Goal: Book appointment/travel/reservation

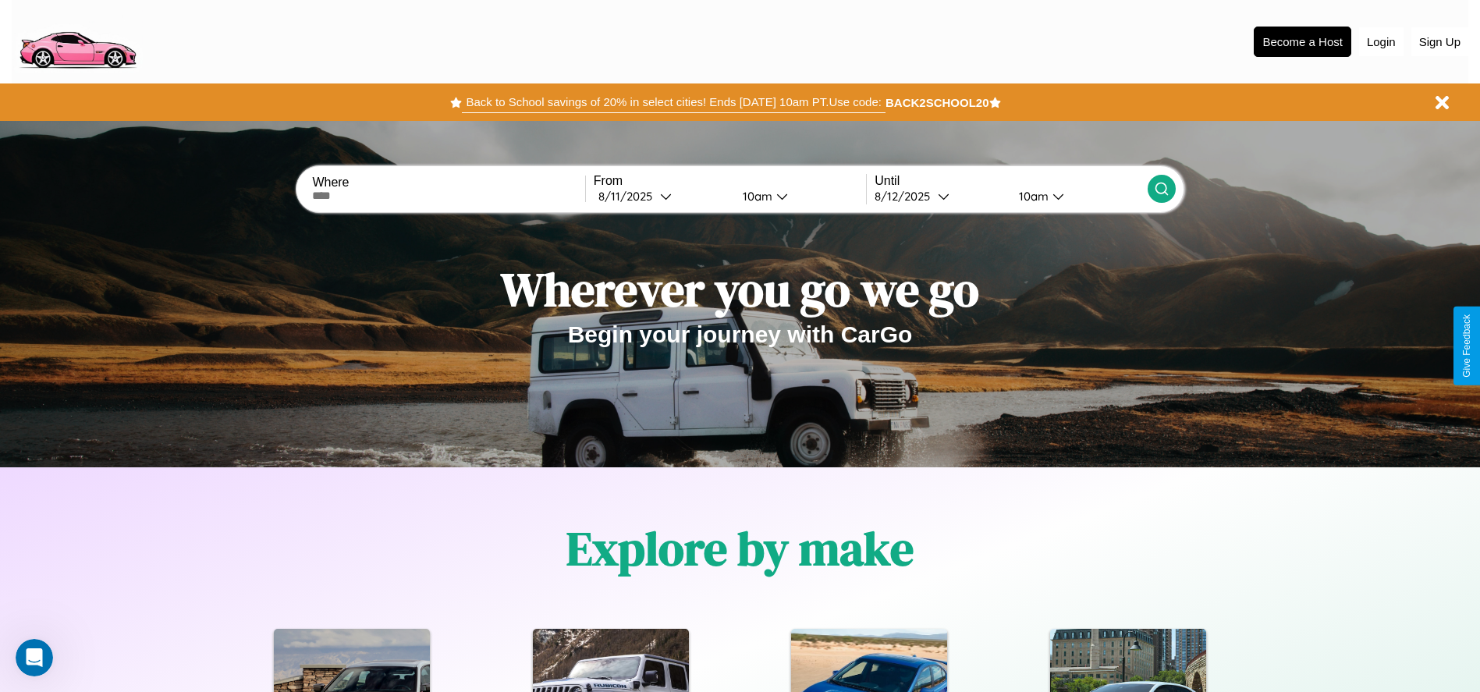
click at [673, 102] on button "Back to School savings of 20% in select cities! Ends [DATE] 10am PT. Use code:" at bounding box center [673, 102] width 423 height 22
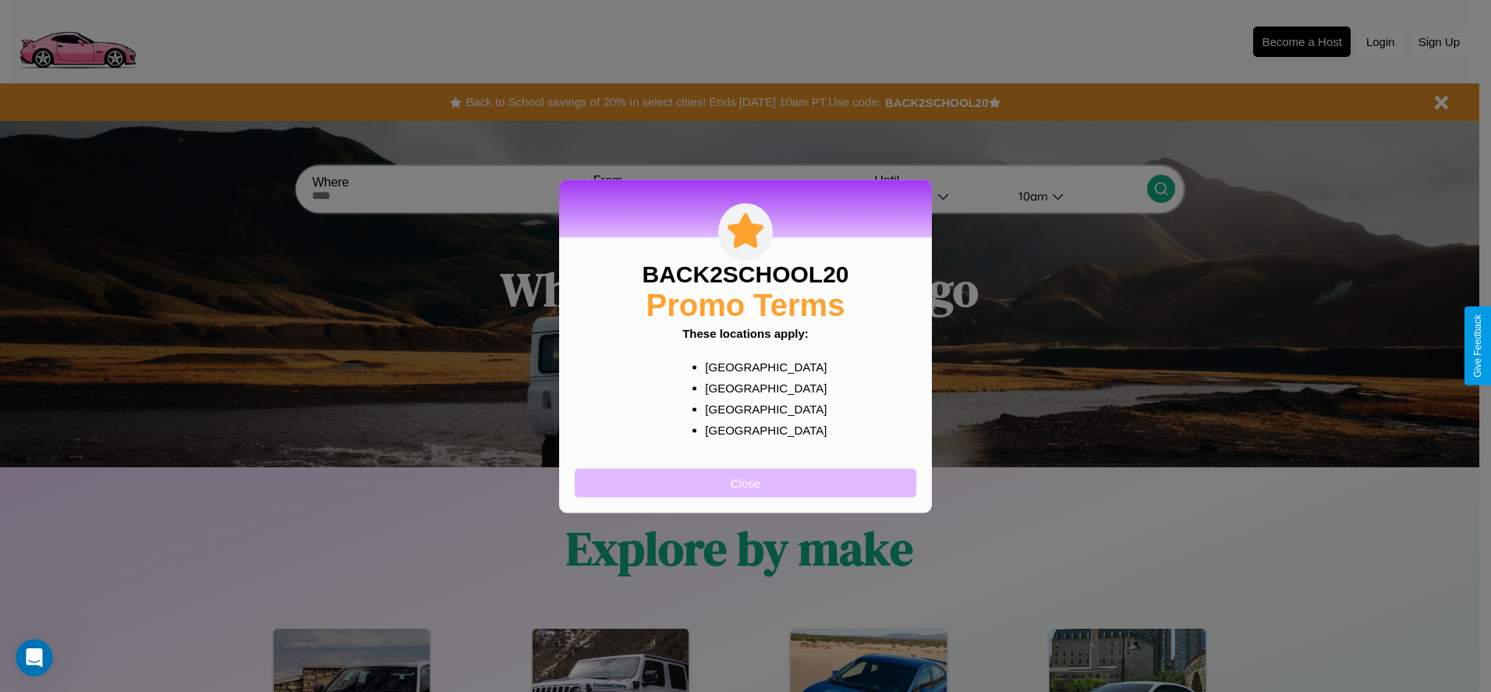
click at [746, 482] on button "Close" at bounding box center [746, 482] width 342 height 29
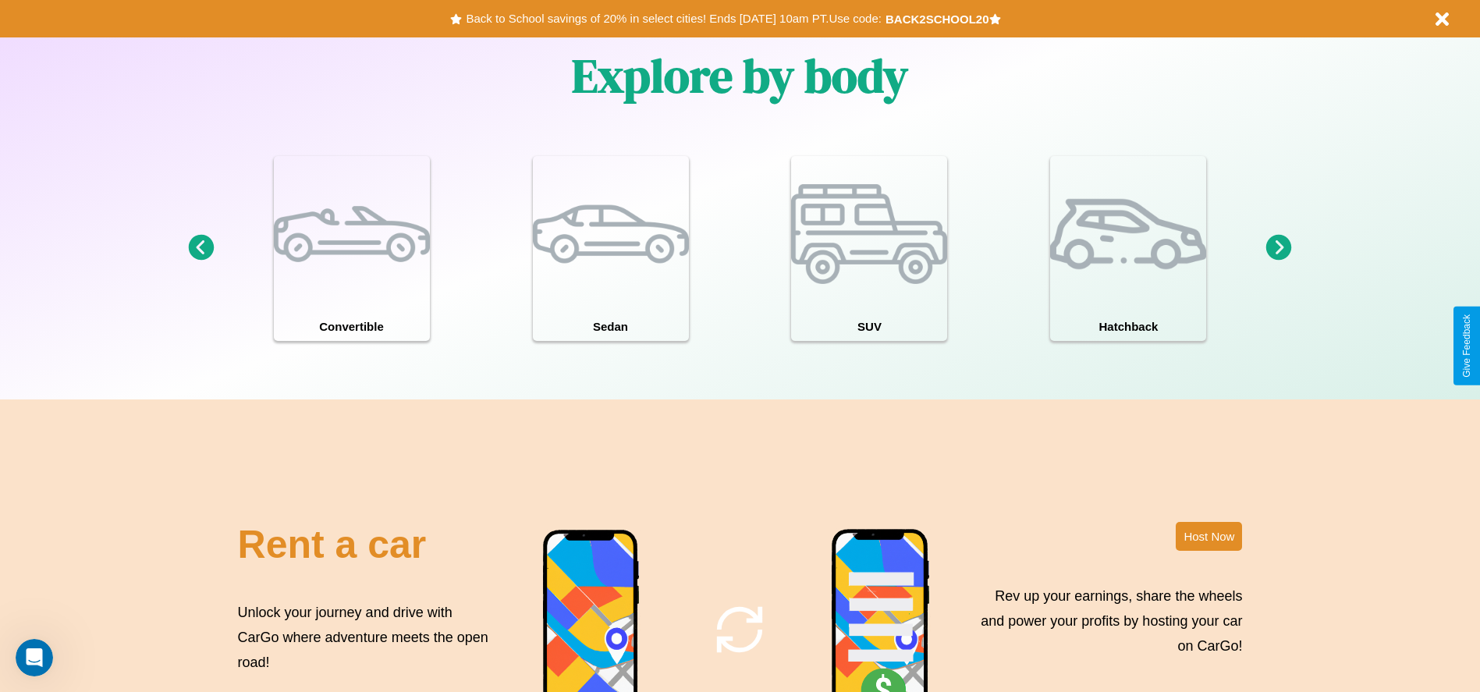
scroll to position [1887, 0]
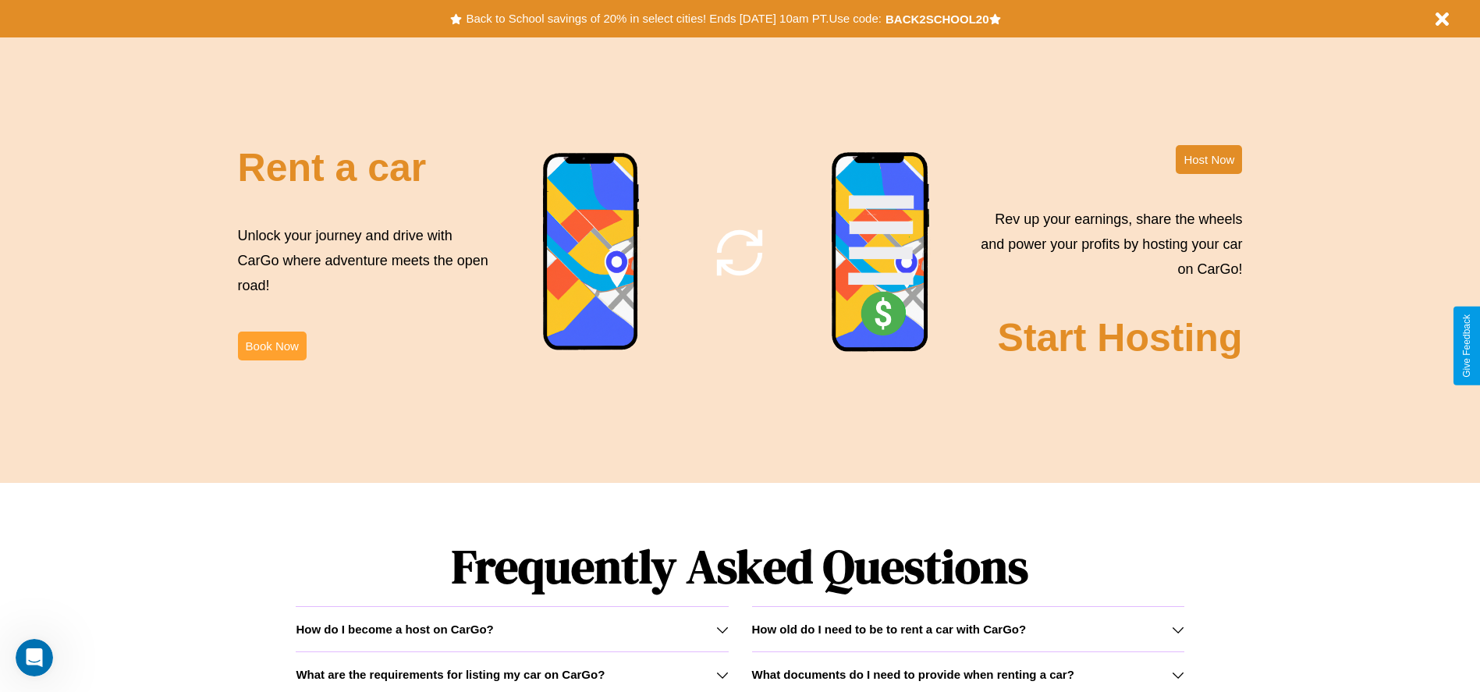
click at [271, 346] on button "Book Now" at bounding box center [272, 346] width 69 height 29
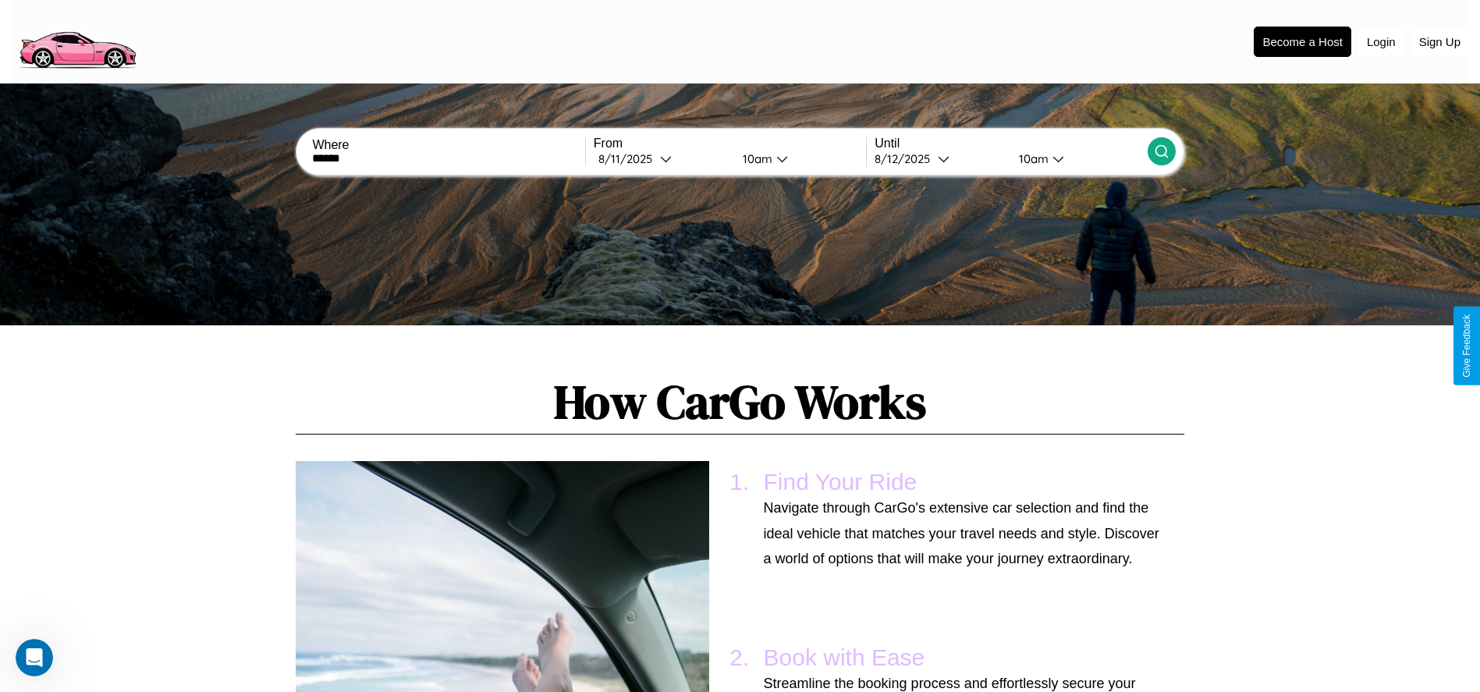
type input "******"
click at [1161, 151] on icon at bounding box center [1162, 152] width 16 height 16
